Goal: Transaction & Acquisition: Obtain resource

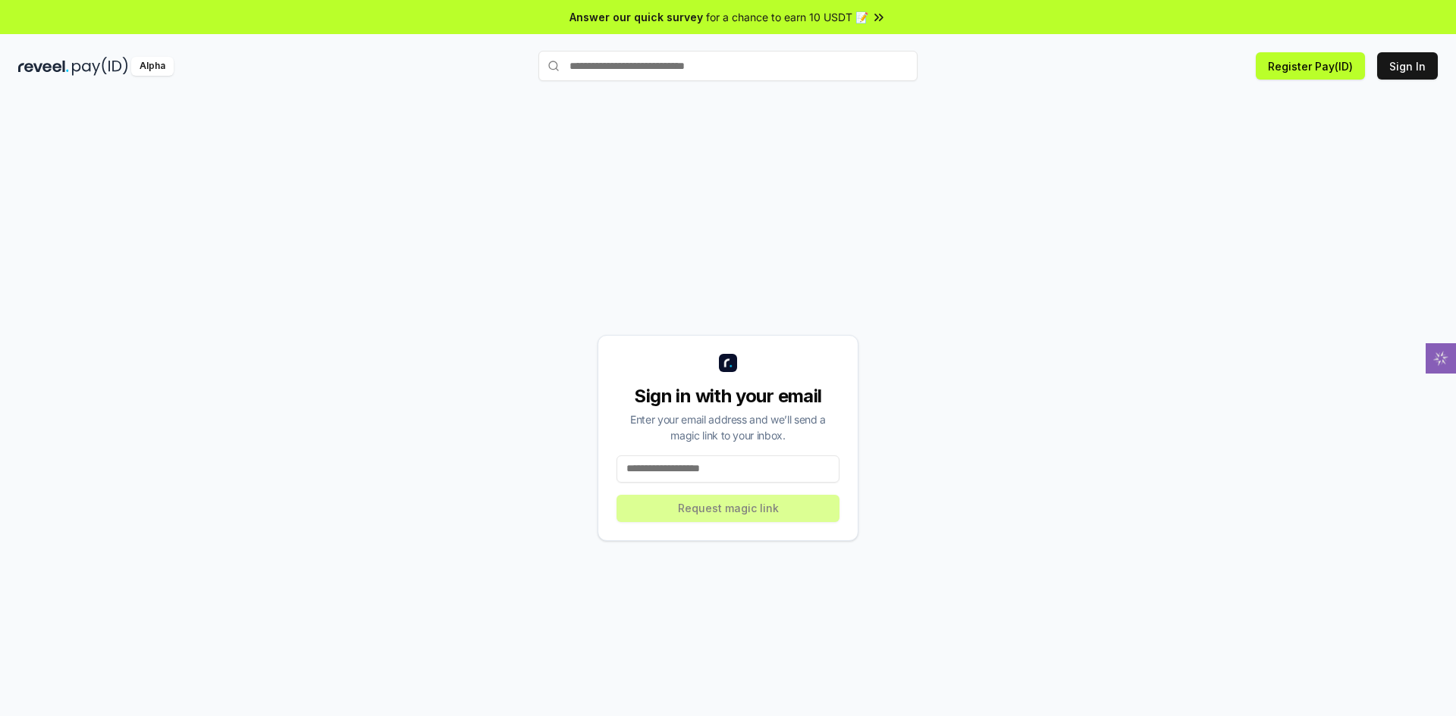
click at [663, 462] on input at bounding box center [727, 469] width 223 height 27
type input "**********"
click at [683, 511] on button "Request magic link" at bounding box center [727, 508] width 223 height 27
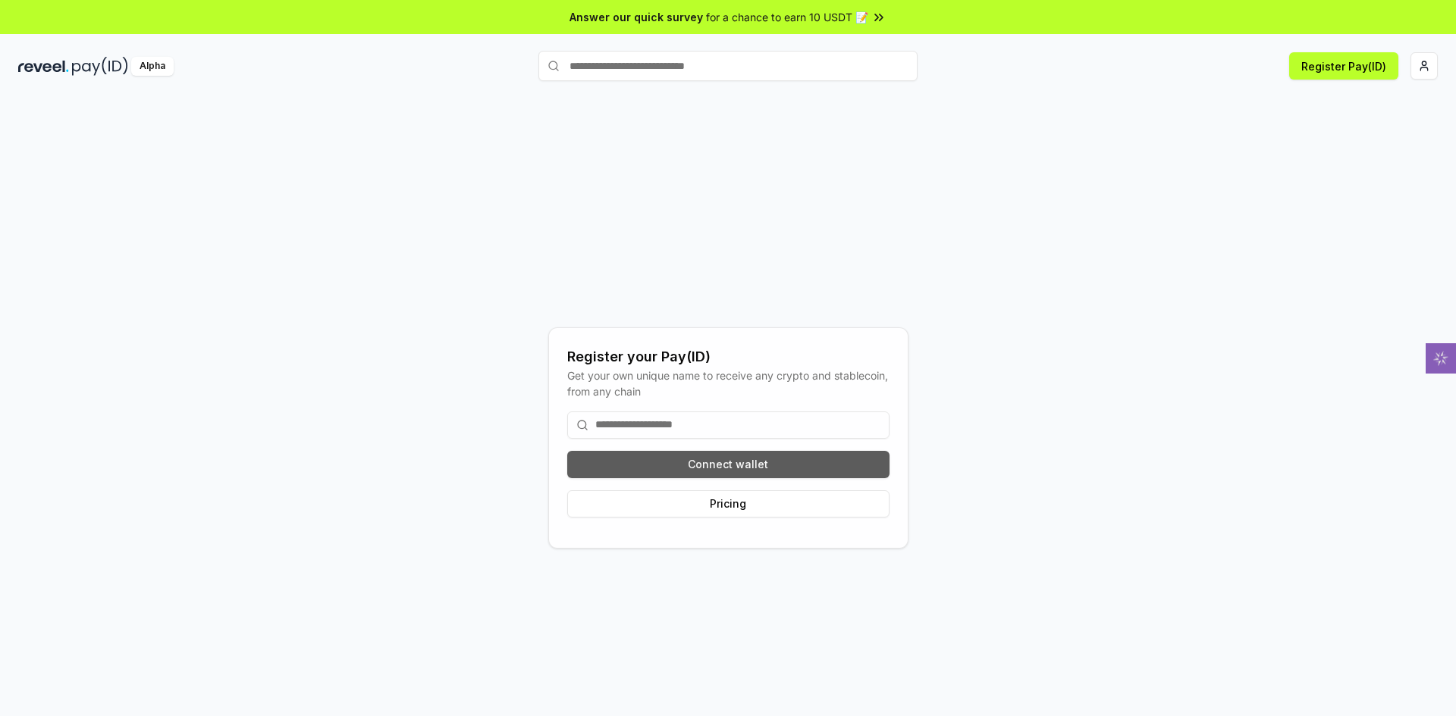
click at [719, 469] on button "Connect wallet" at bounding box center [728, 464] width 322 height 27
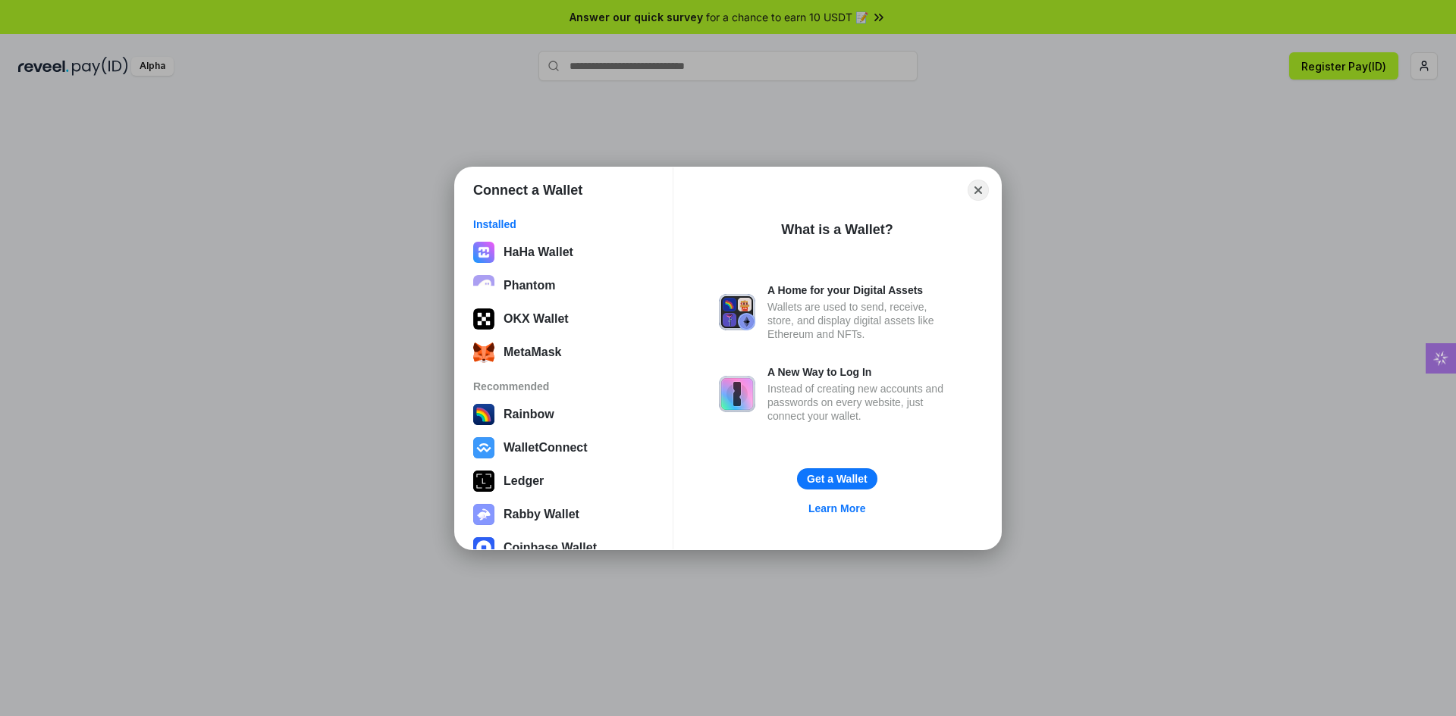
drag, startPoint x: 522, startPoint y: 321, endPoint x: 346, endPoint y: 390, distance: 188.2
click at [346, 390] on div "Connect a Wallet Installed HaHa Wallet Phantom OKX Wallet MetaMask Recommended …" at bounding box center [727, 358] width 1759 height 1020
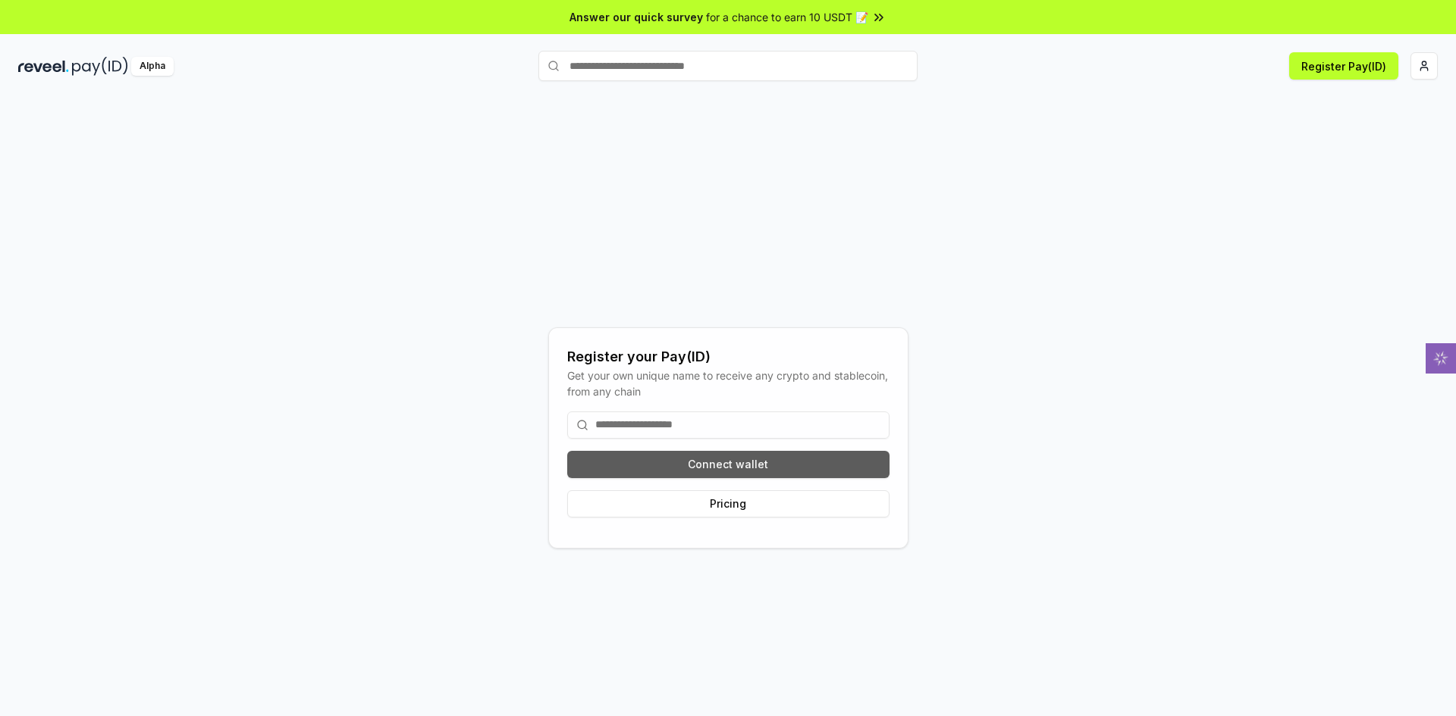
click at [721, 467] on button "Connect wallet" at bounding box center [728, 464] width 322 height 27
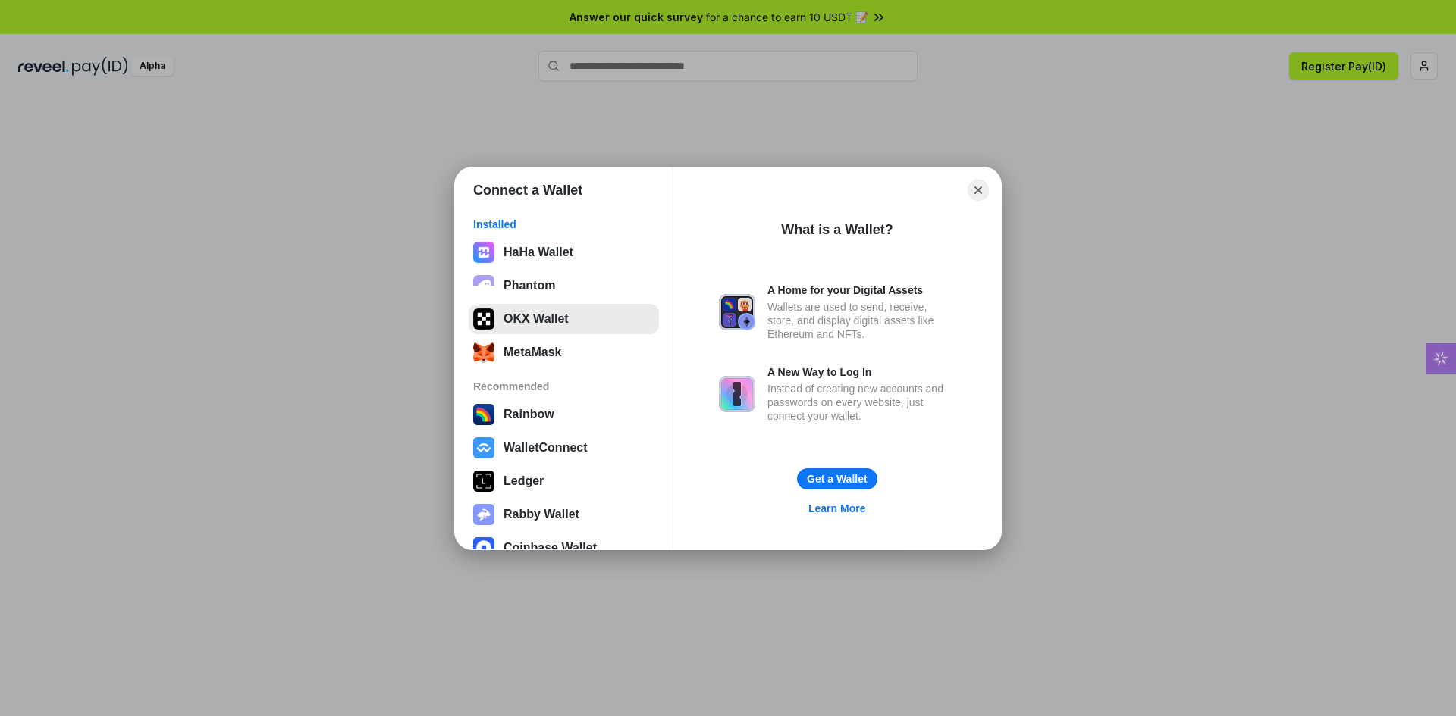
click at [554, 323] on button "OKX Wallet" at bounding box center [563, 319] width 190 height 30
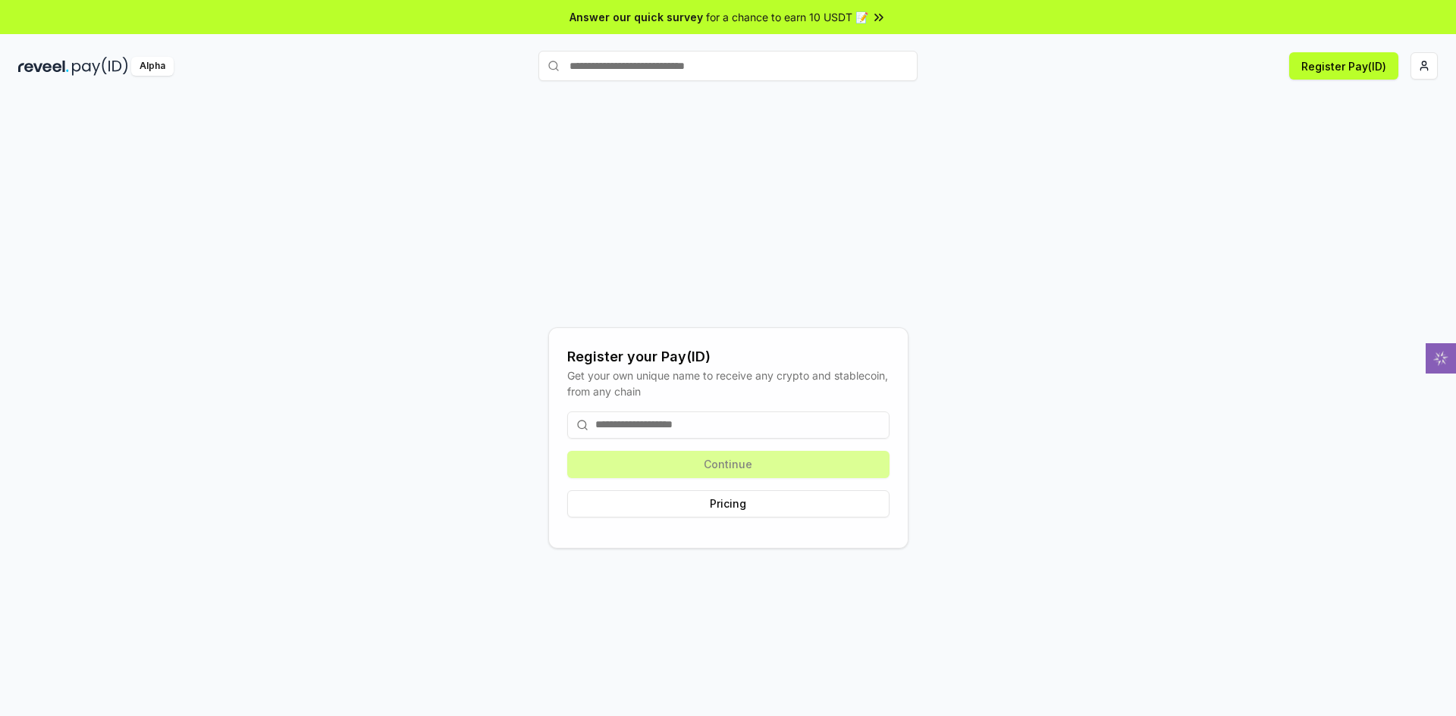
click at [462, 188] on div "Register your Pay(ID) Get your own unique name to receive any crypto and stable…" at bounding box center [727, 438] width 1419 height 644
click at [721, 100] on div "Register your Pay(ID) Get your own unique name to receive any crypto and stable…" at bounding box center [728, 423] width 1456 height 674
click at [720, 428] on input at bounding box center [728, 425] width 322 height 27
click at [719, 470] on div "Continue Pricing" at bounding box center [728, 465] width 322 height 130
click at [721, 465] on div "Continue Pricing" at bounding box center [728, 465] width 322 height 130
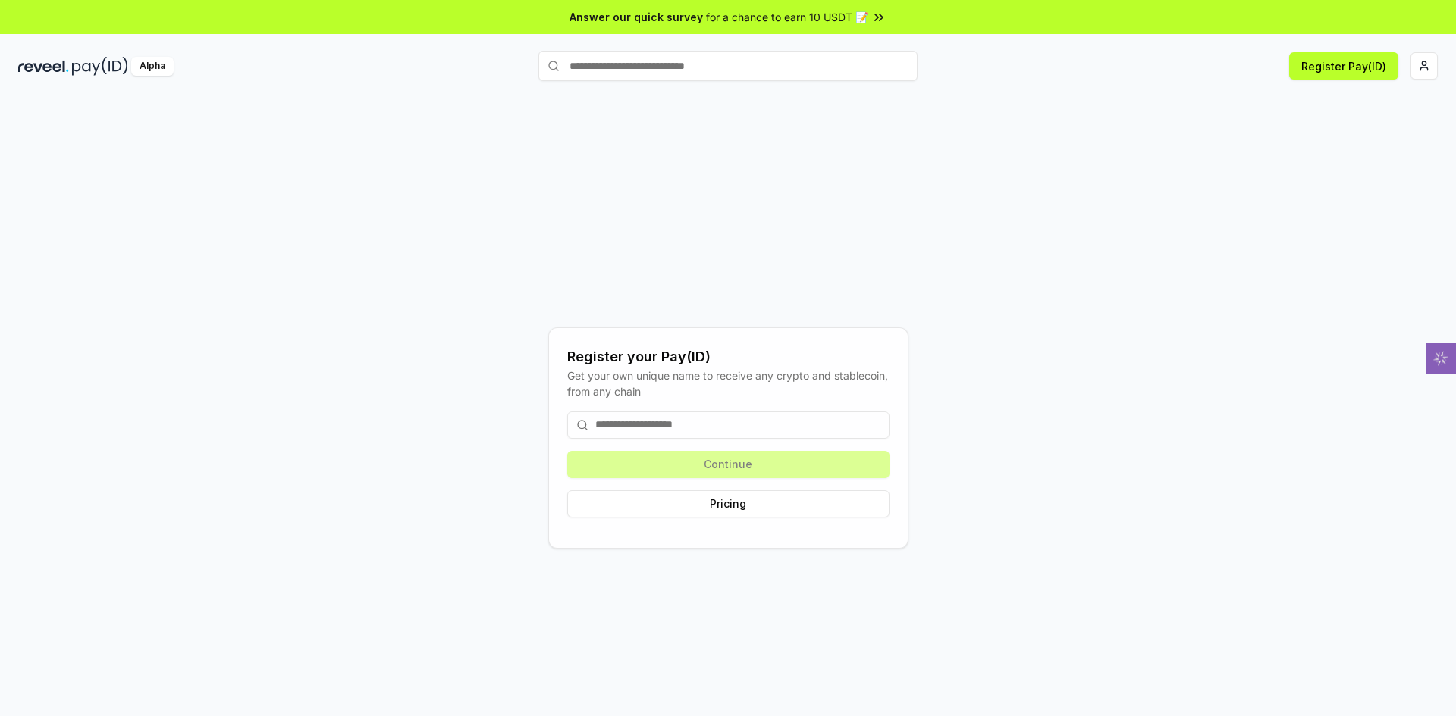
click at [721, 464] on div "Continue Pricing" at bounding box center [728, 465] width 322 height 130
click at [721, 67] on button "Register Pay(ID)" at bounding box center [1343, 65] width 109 height 27
click at [849, 11] on span "for a chance to earn 10 USDT 📝" at bounding box center [787, 17] width 162 height 16
click at [1409, 62] on div "Register Pay(ID)" at bounding box center [1200, 65] width 473 height 27
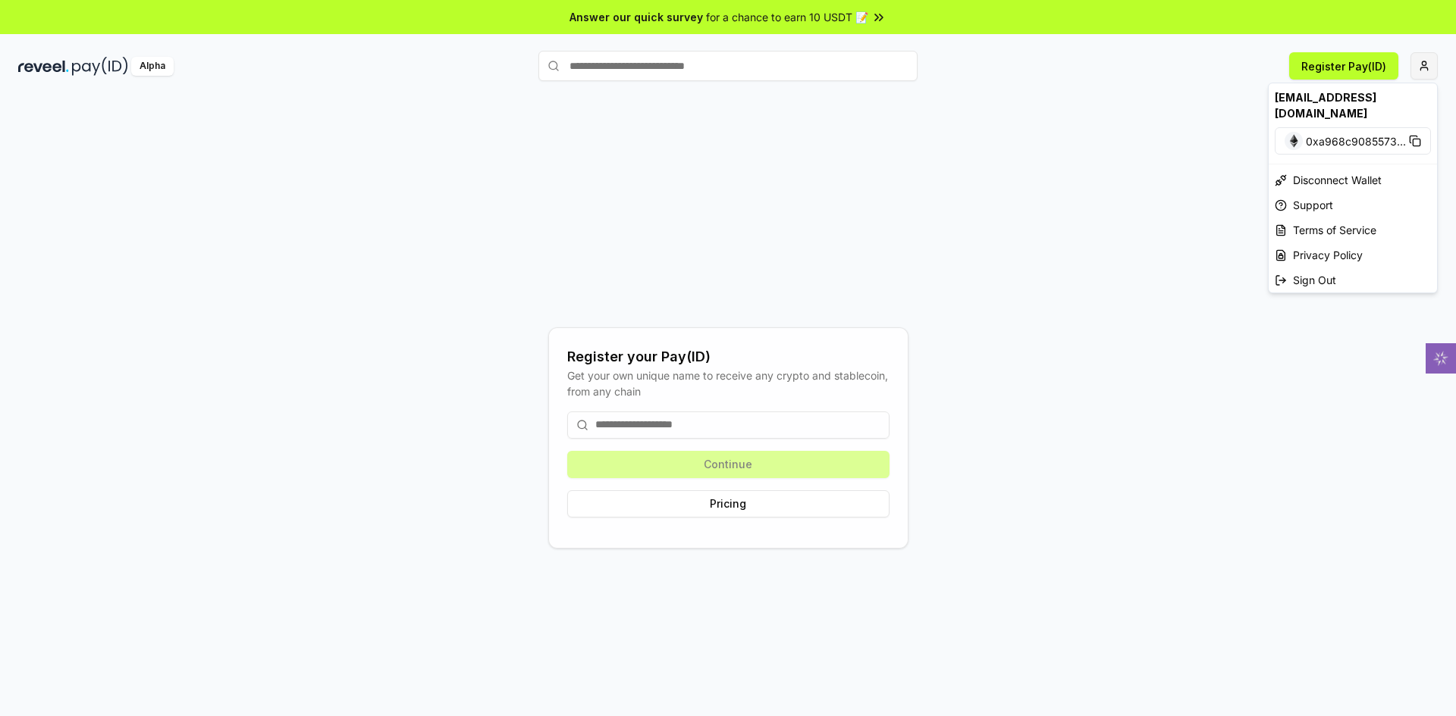
click at [1415, 64] on html "Answer our quick survey for a chance to earn 10 USDT 📝 Alpha Register Pay(ID) R…" at bounding box center [728, 358] width 1456 height 716
click at [1359, 99] on div "[EMAIL_ADDRESS][DOMAIN_NAME]" at bounding box center [1352, 105] width 168 height 44
click at [1347, 133] on span "0xa968c9085573 ..." at bounding box center [1355, 141] width 100 height 16
click at [93, 74] on html "Answer our quick survey for a chance to earn 10 USDT 📝 Alpha Register Pay(ID) R…" at bounding box center [728, 358] width 1456 height 716
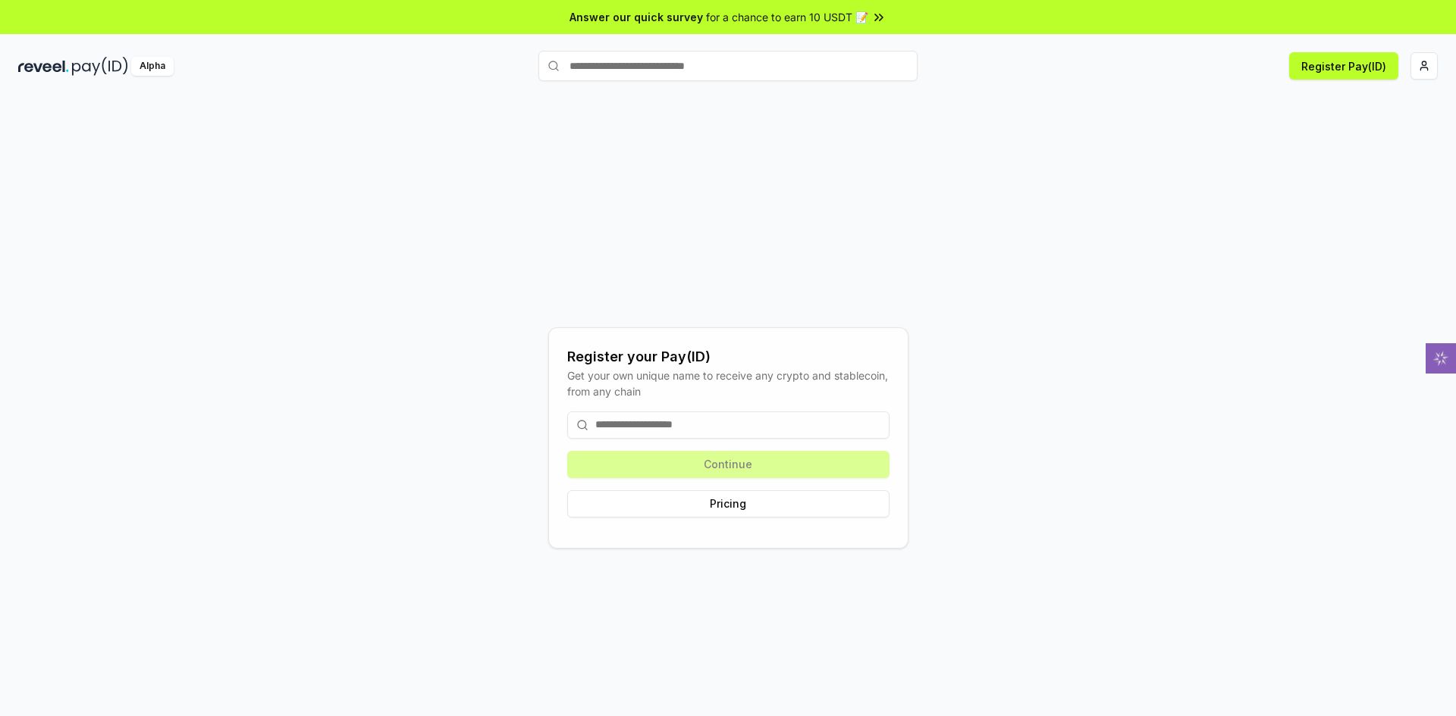
click at [34, 57] on img at bounding box center [43, 66] width 51 height 19
click at [37, 64] on img at bounding box center [43, 66] width 51 height 19
